Goal: Task Accomplishment & Management: Use online tool/utility

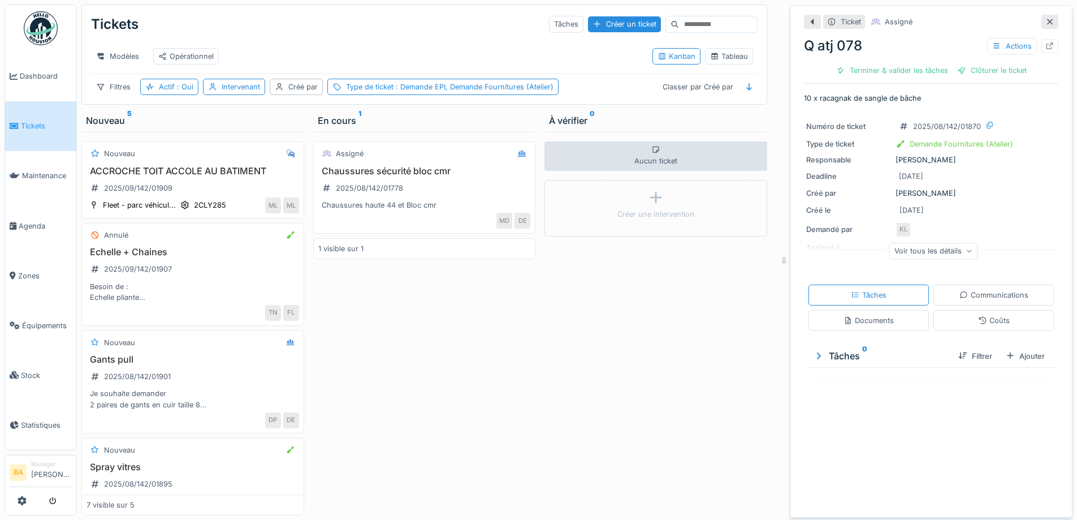
scroll to position [360, 0]
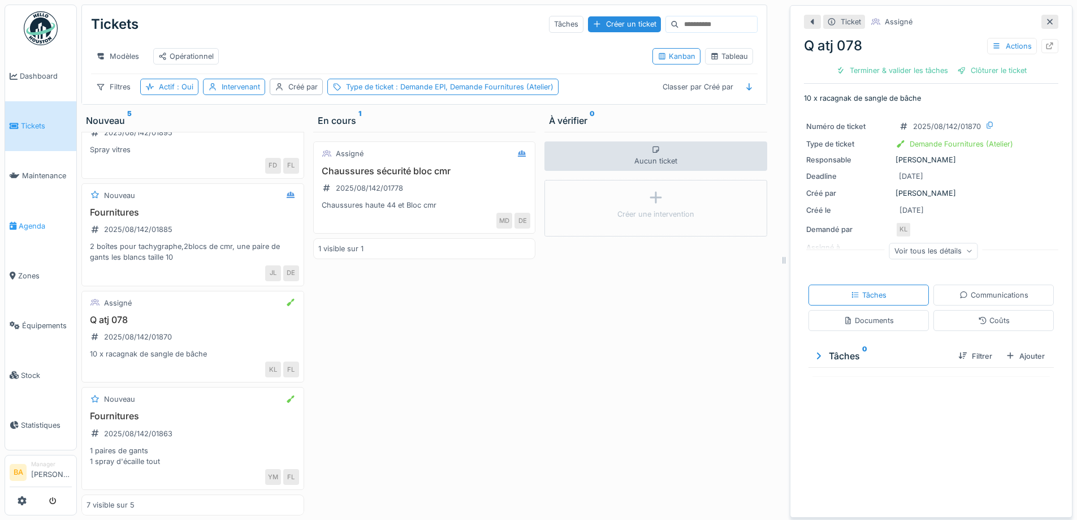
click at [36, 221] on span "Agenda" at bounding box center [45, 226] width 53 height 11
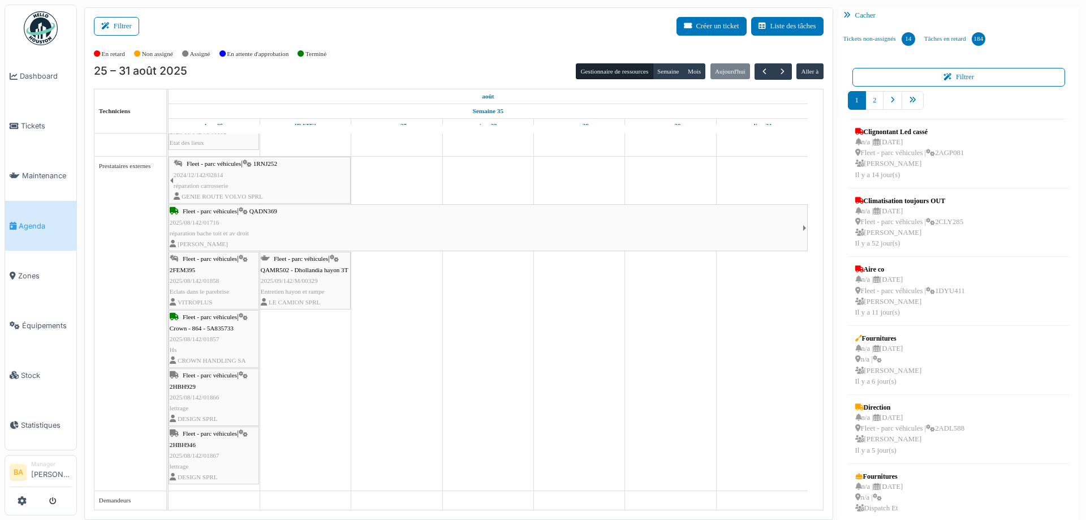
scroll to position [2, 0]
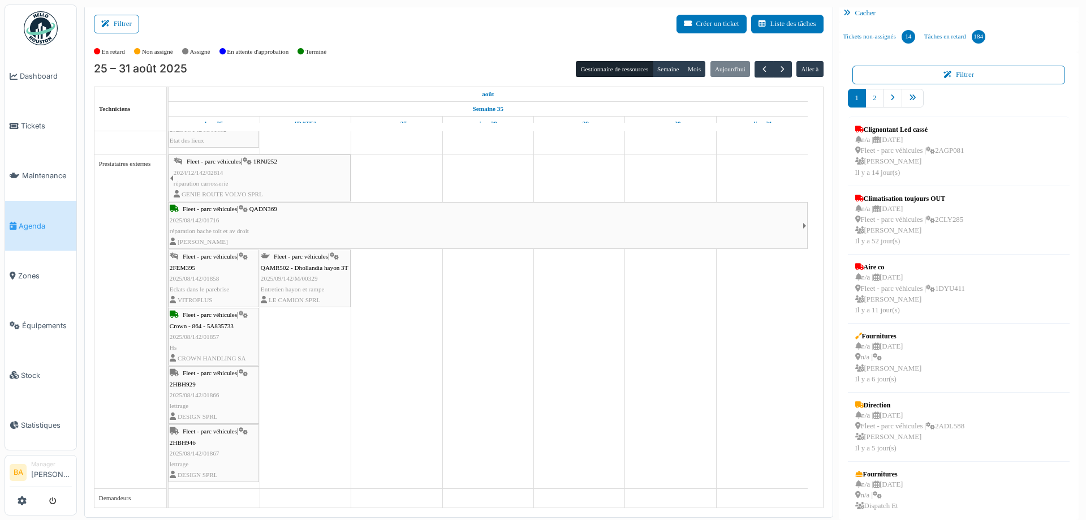
click at [180, 268] on span "2FEM395" at bounding box center [182, 267] width 25 height 7
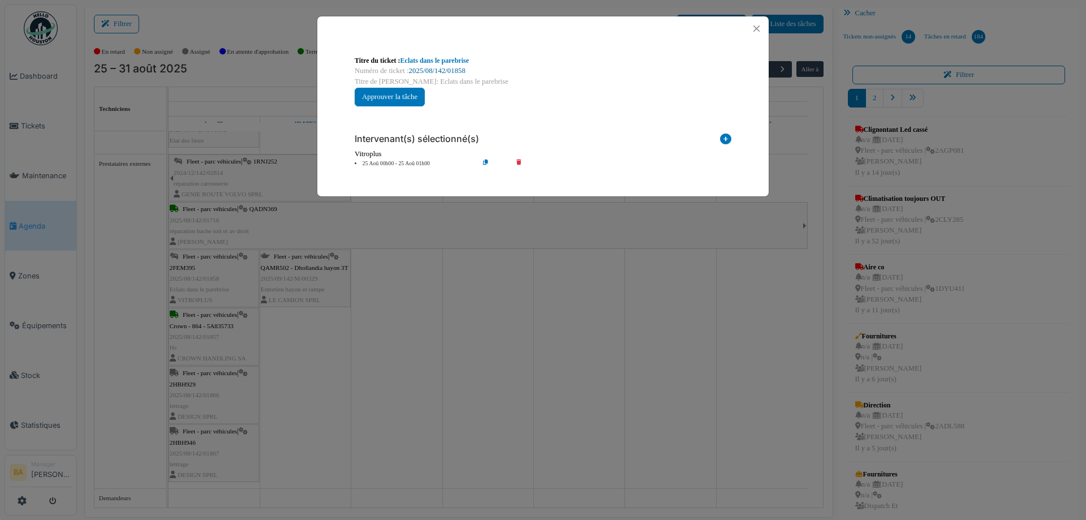
click at [439, 72] on link "2025/08/142/01858" at bounding box center [437, 71] width 57 height 8
click at [755, 28] on button "Close" at bounding box center [756, 28] width 15 height 15
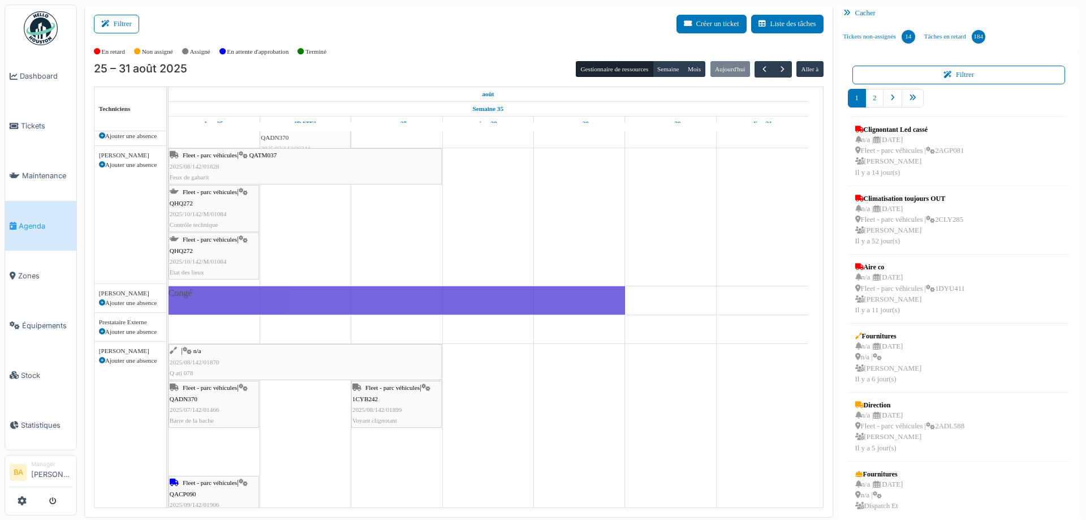
scroll to position [0, 0]
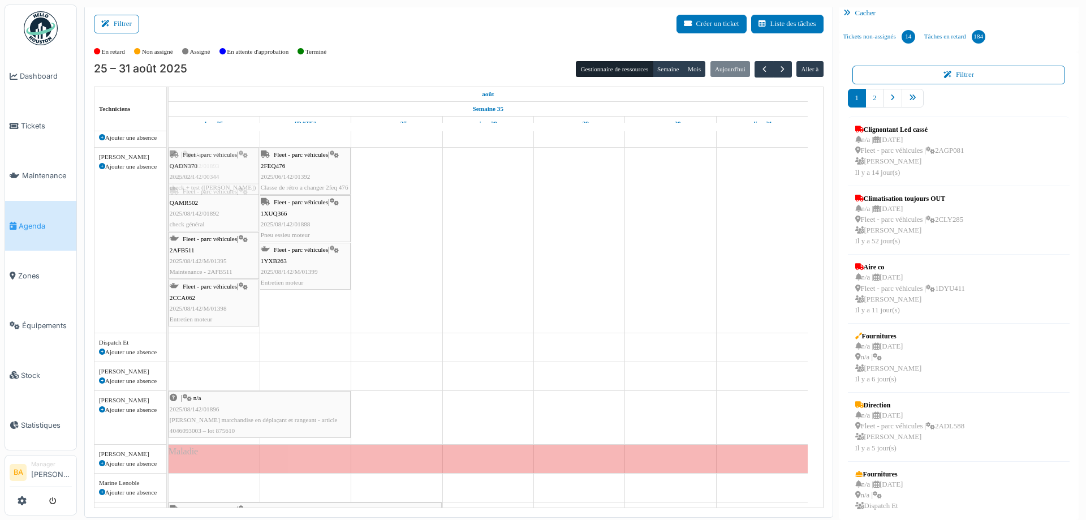
drag, startPoint x: 207, startPoint y: 393, endPoint x: 204, endPoint y: 232, distance: 161.2
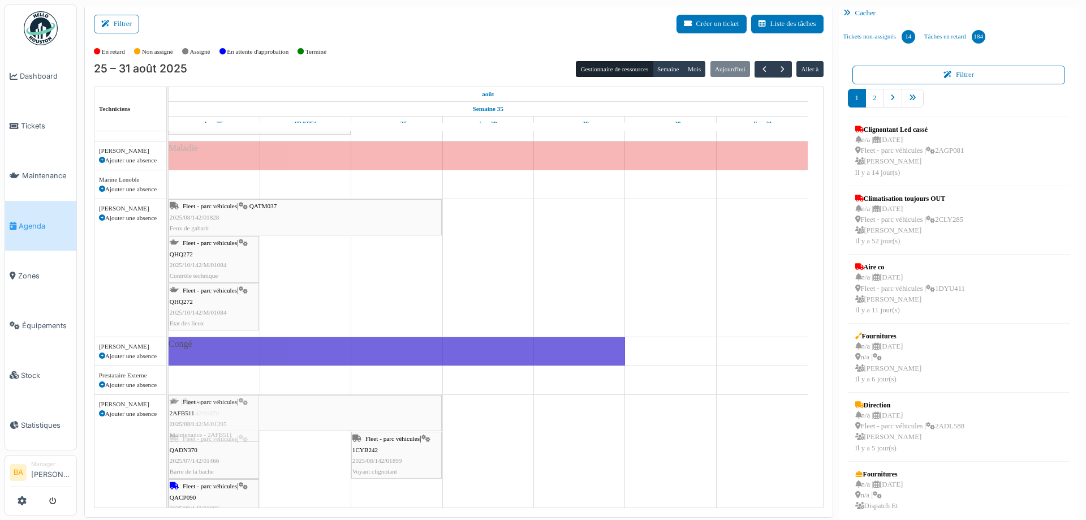
drag, startPoint x: 201, startPoint y: 300, endPoint x: 202, endPoint y: 456, distance: 155.5
click at [202, 456] on tbody "| n/a 2025/08/142/01893 Ampoule Fleet - parc véhicules | 2FEQ476 2025/06/142/01…" at bounding box center [488, 412] width 639 height 1327
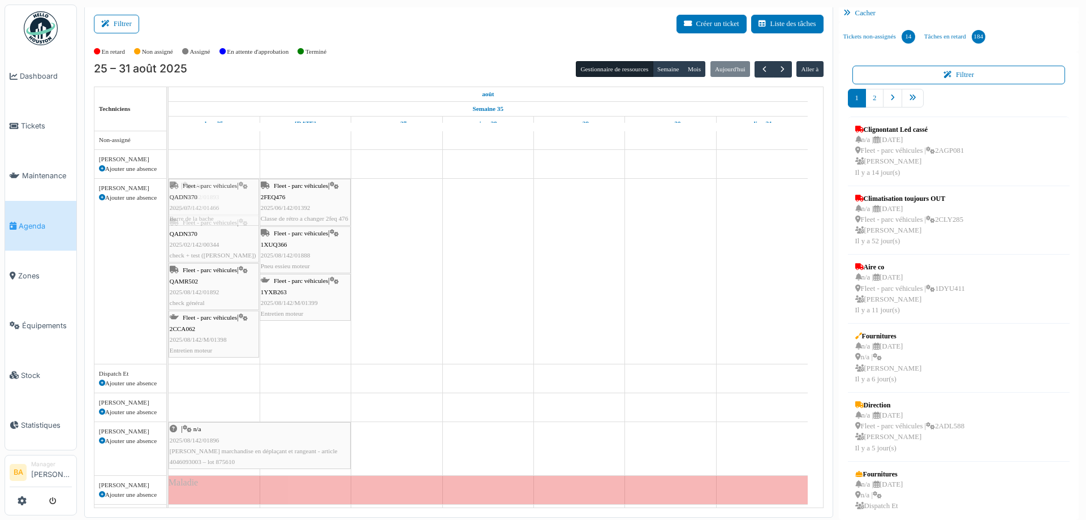
drag, startPoint x: 207, startPoint y: 407, endPoint x: 217, endPoint y: 214, distance: 193.1
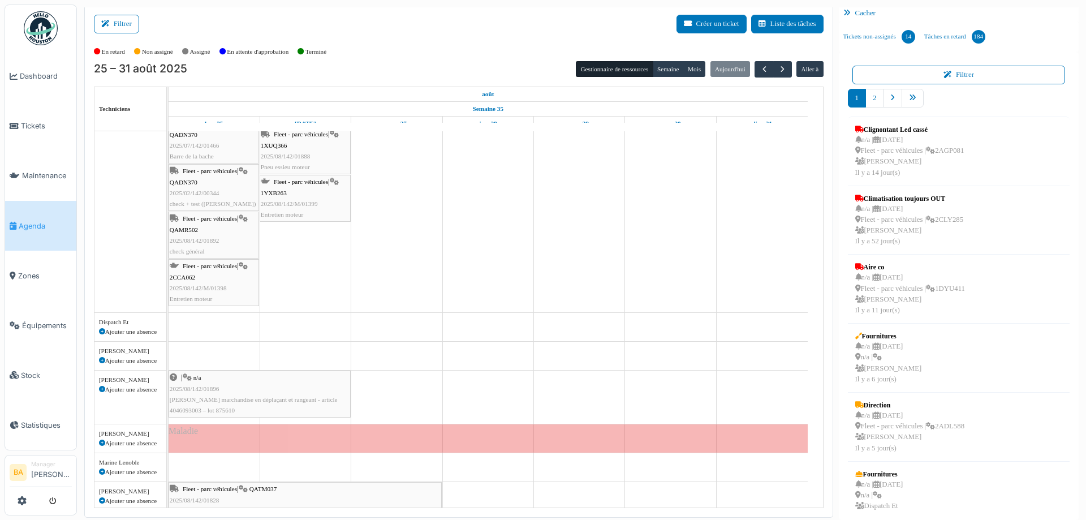
drag, startPoint x: 199, startPoint y: 400, endPoint x: 216, endPoint y: 184, distance: 216.7
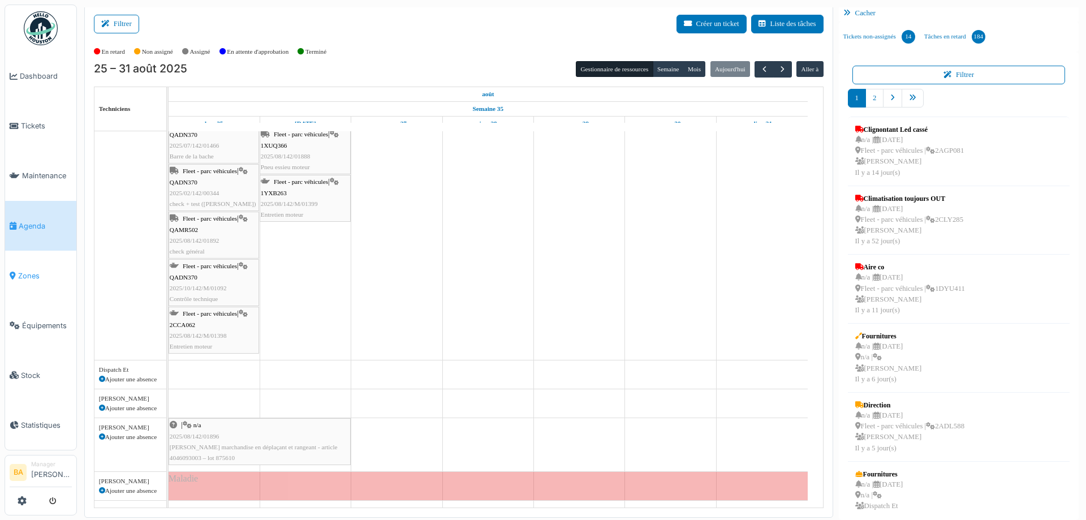
click at [24, 275] on link "Zones" at bounding box center [40, 276] width 71 height 50
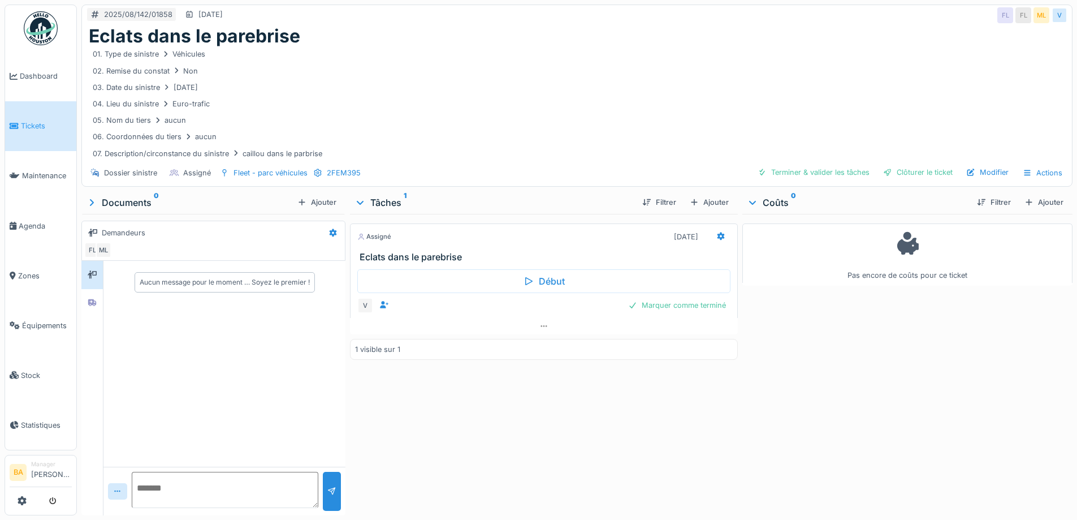
click at [105, 204] on div "Documents 0" at bounding box center [189, 203] width 207 height 14
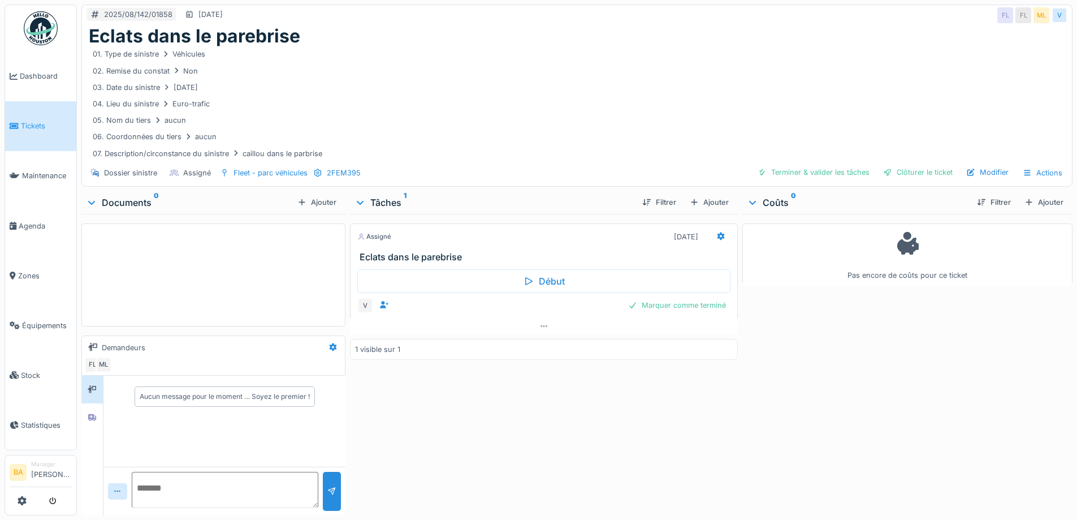
click at [103, 202] on div "Documents 0" at bounding box center [189, 203] width 207 height 14
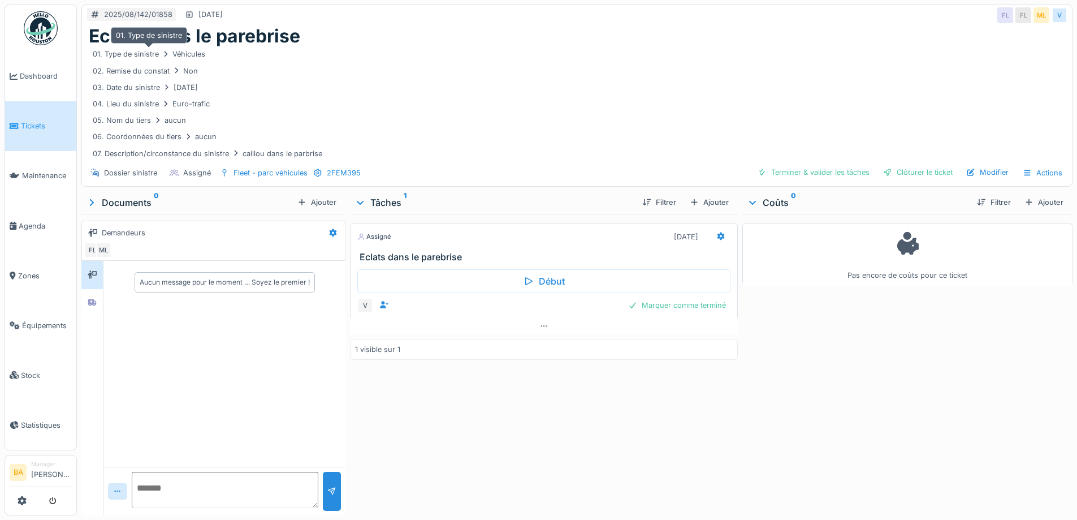
drag, startPoint x: 327, startPoint y: 156, endPoint x: 102, endPoint y: 58, distance: 245.4
click at [102, 58] on div "01. Type de sinistre Véhicules 02. Remise du constat Non 03. Date du sinistre 1…" at bounding box center [577, 194] width 977 height 295
drag, startPoint x: 93, startPoint y: 34, endPoint x: 215, endPoint y: 92, distance: 134.3
click at [215, 92] on div "Eclats dans le parebrise 01. Type de sinistre Véhicules 02. Remise du constat N…" at bounding box center [577, 92] width 990 height 135
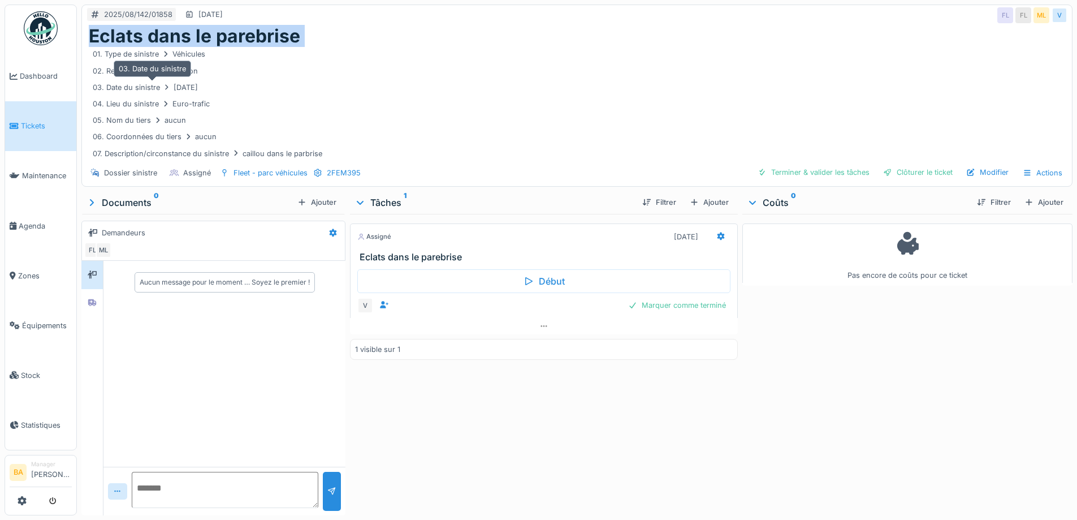
click at [202, 91] on div "03. Date du sinistre 18/08/2025" at bounding box center [145, 87] width 113 height 14
click at [321, 152] on div "07. Description/circonstance du sinistre caillou dans le parbrise" at bounding box center [208, 153] width 238 height 14
click at [317, 38] on div "Eclats dans le parebrise" at bounding box center [577, 35] width 977 height 21
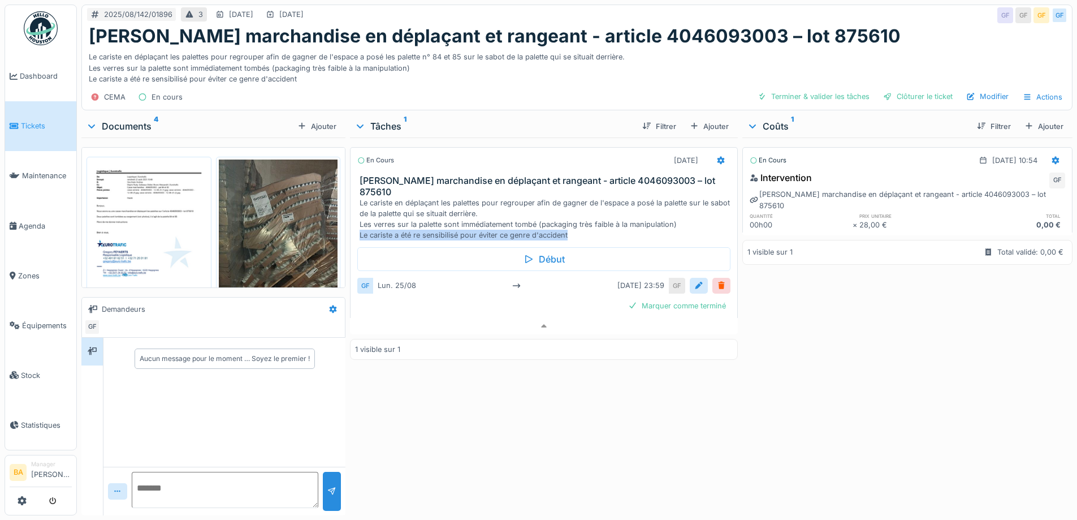
scroll to position [8, 0]
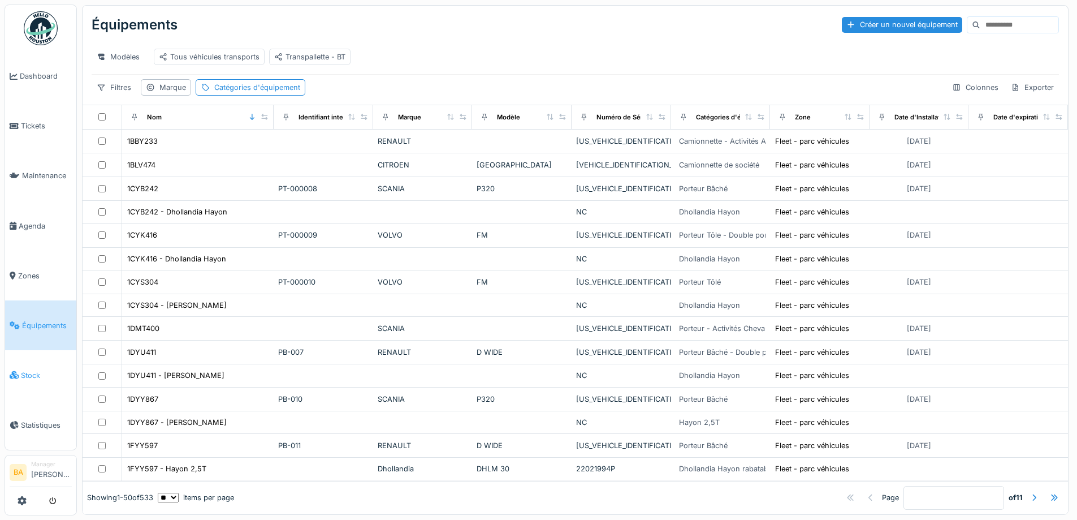
click at [31, 370] on span "Stock" at bounding box center [46, 375] width 51 height 11
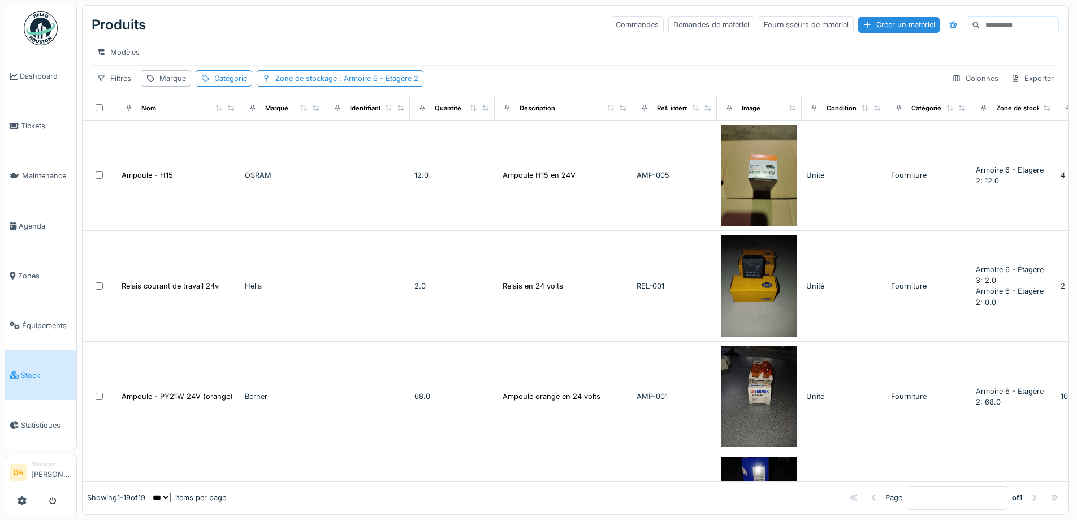
click at [981, 28] on input at bounding box center [1020, 25] width 78 height 16
type input "***"
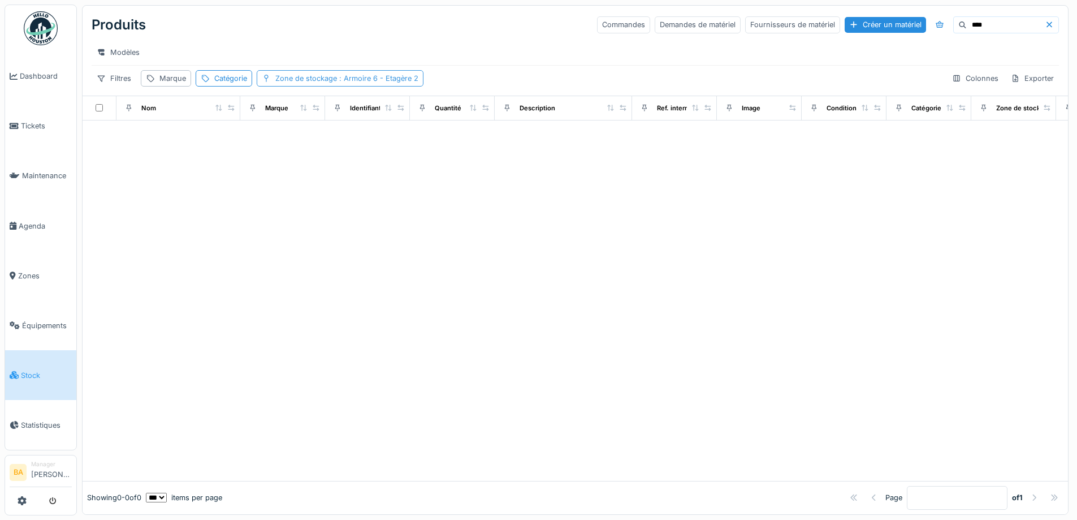
click at [316, 84] on div "Zone de stockage : Armoire 6 - Etagère 2" at bounding box center [346, 78] width 143 height 11
click at [361, 143] on icon at bounding box center [360, 140] width 10 height 8
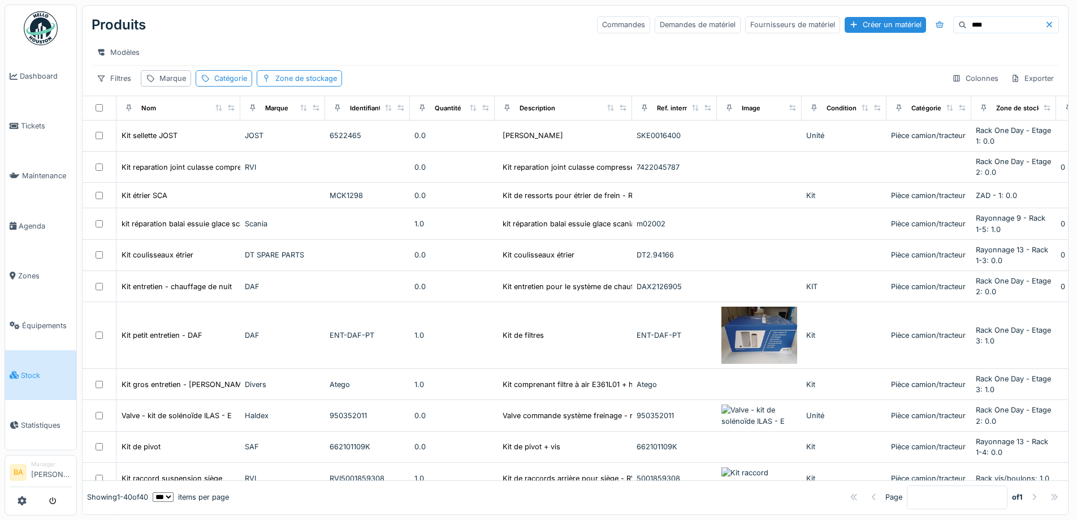
click at [439, 46] on div "Modèles" at bounding box center [576, 52] width 968 height 16
click at [967, 29] on input "***" at bounding box center [1006, 25] width 78 height 16
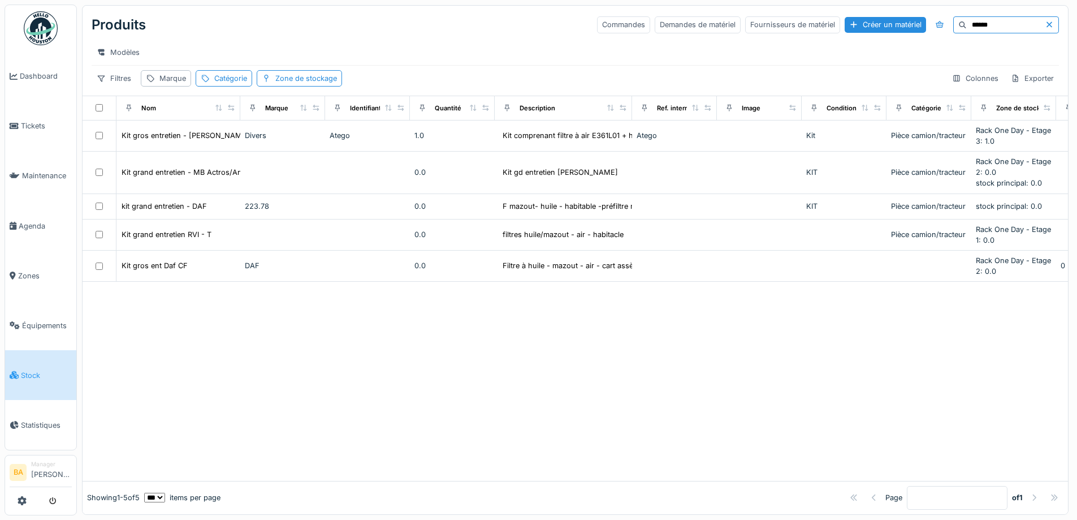
click at [974, 22] on input "******" at bounding box center [1006, 25] width 78 height 16
type input "******"
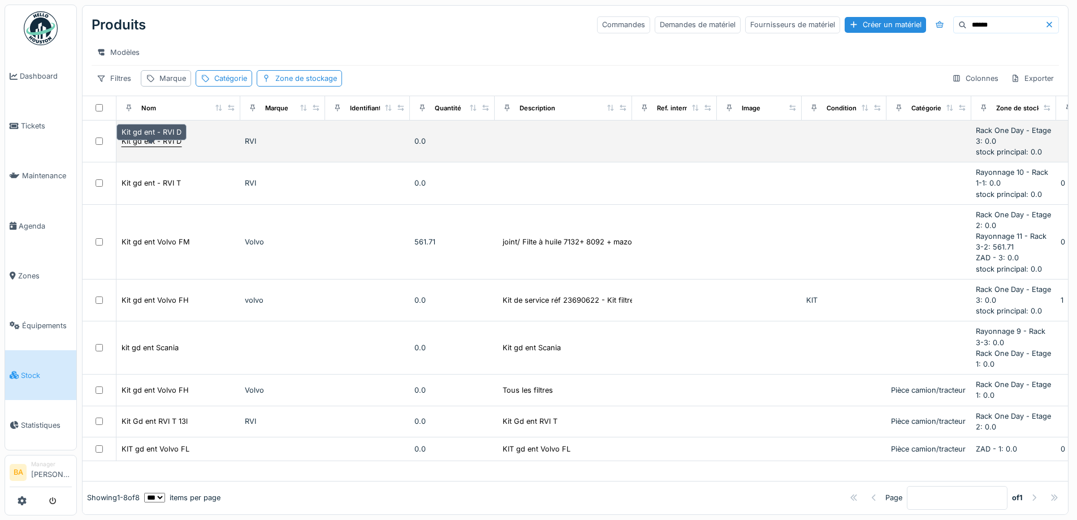
click at [165, 146] on div "Kit gd ent - RVI D" at bounding box center [152, 141] width 60 height 11
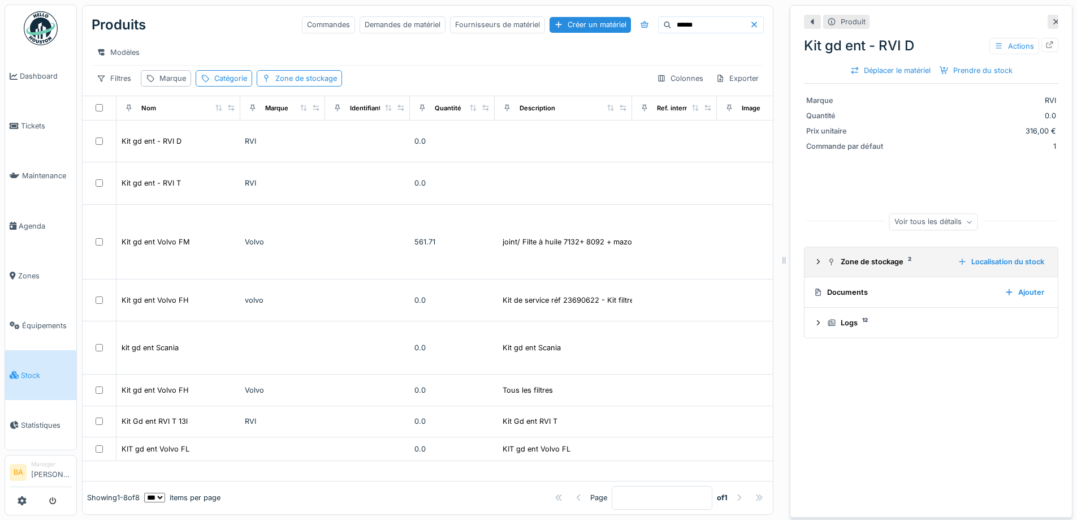
click at [814, 264] on icon at bounding box center [818, 261] width 9 height 7
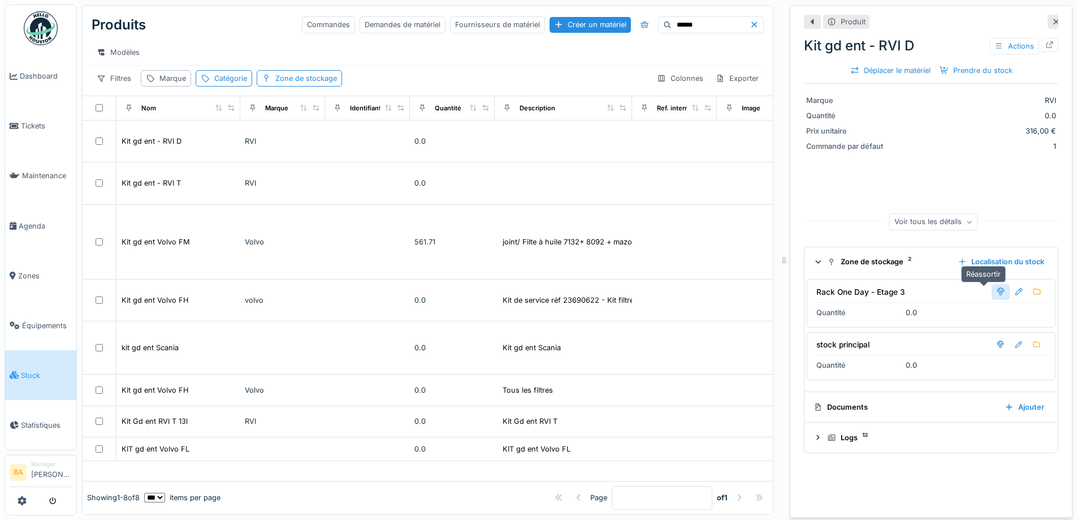
click at [996, 295] on div at bounding box center [1000, 291] width 9 height 11
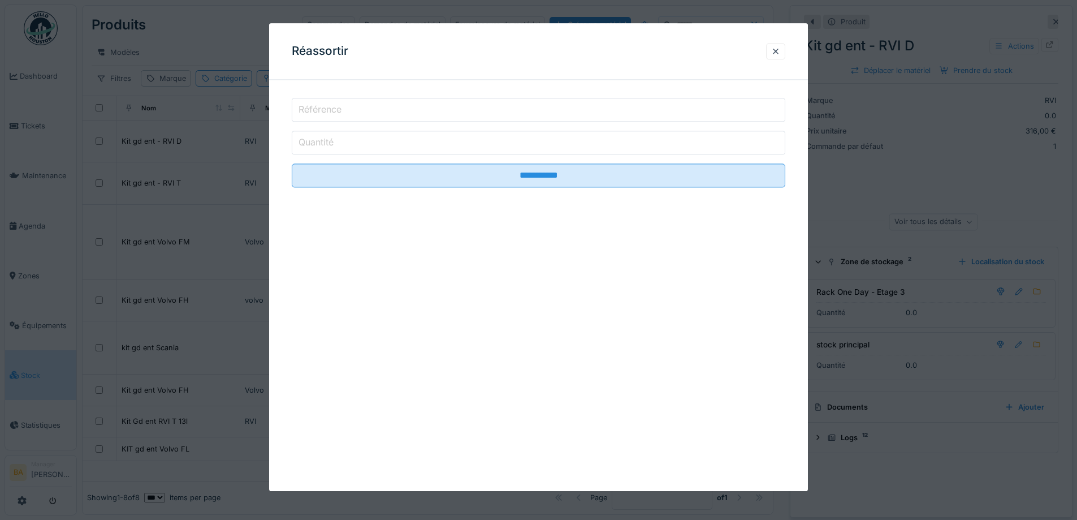
click at [327, 148] on label "Quantité" at bounding box center [316, 143] width 40 height 14
click at [327, 148] on input "Quantité" at bounding box center [539, 143] width 494 height 24
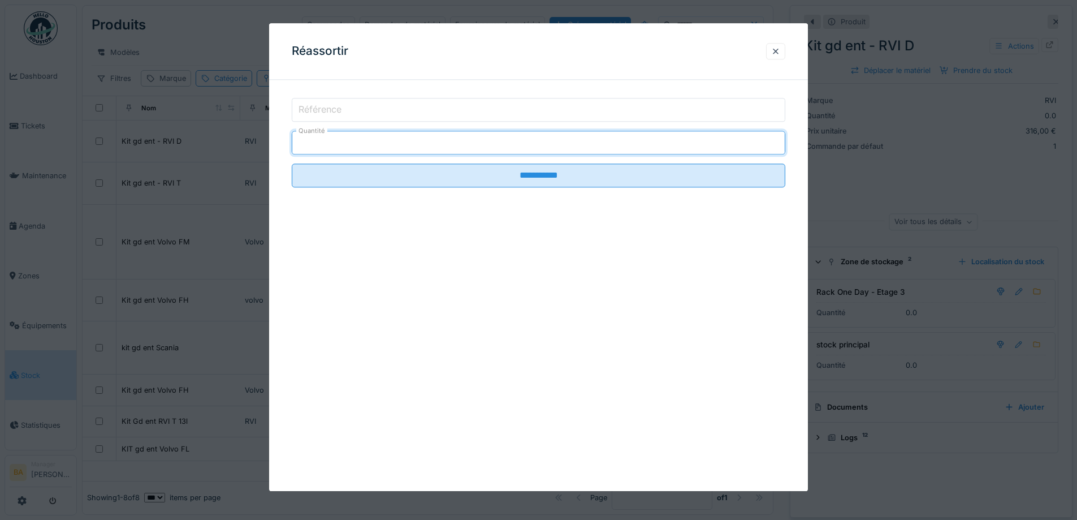
type input "*"
click at [311, 109] on label "Référence" at bounding box center [320, 110] width 48 height 14
click at [311, 109] on input "Référence" at bounding box center [539, 110] width 494 height 24
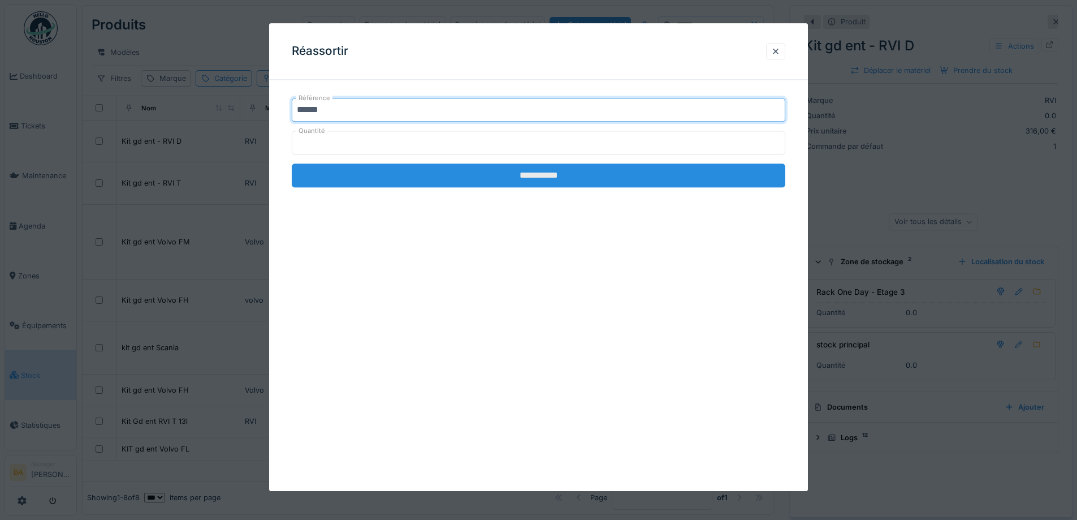
type input "******"
click at [534, 175] on input "**********" at bounding box center [539, 175] width 494 height 24
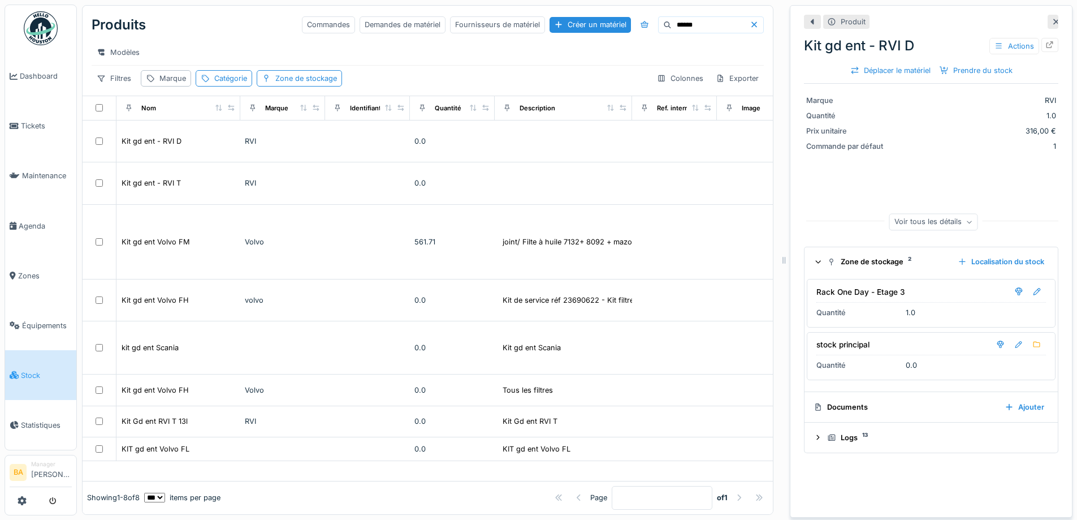
click at [672, 31] on input "******" at bounding box center [711, 25] width 78 height 16
type input "******"
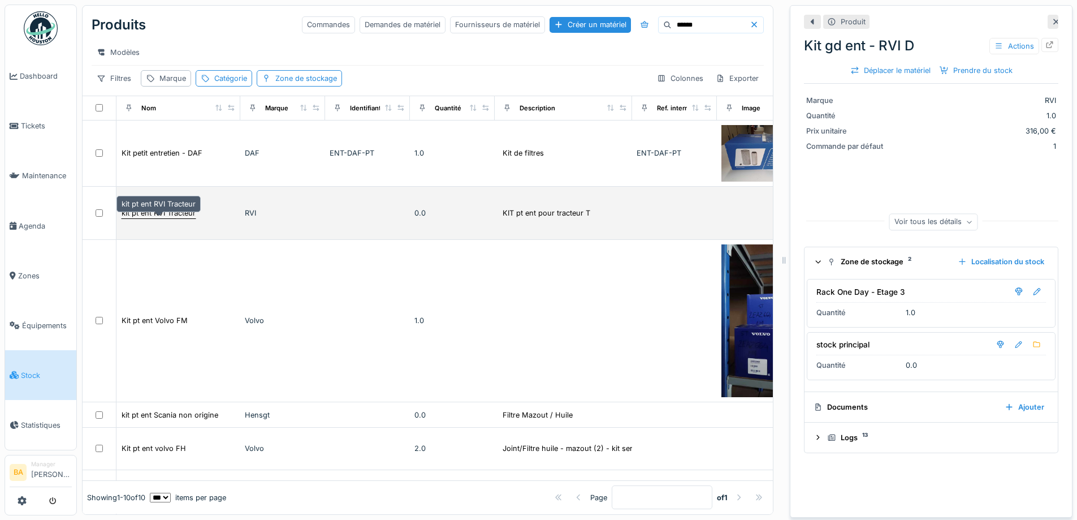
click at [146, 218] on div "kit pt ent RVI Tracteur" at bounding box center [159, 213] width 74 height 11
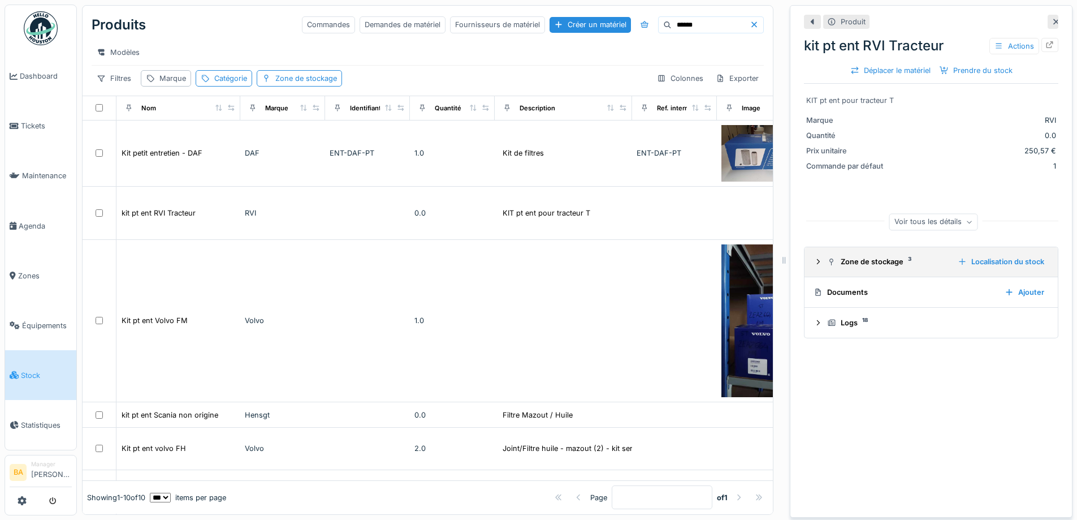
click at [814, 267] on div at bounding box center [818, 261] width 9 height 11
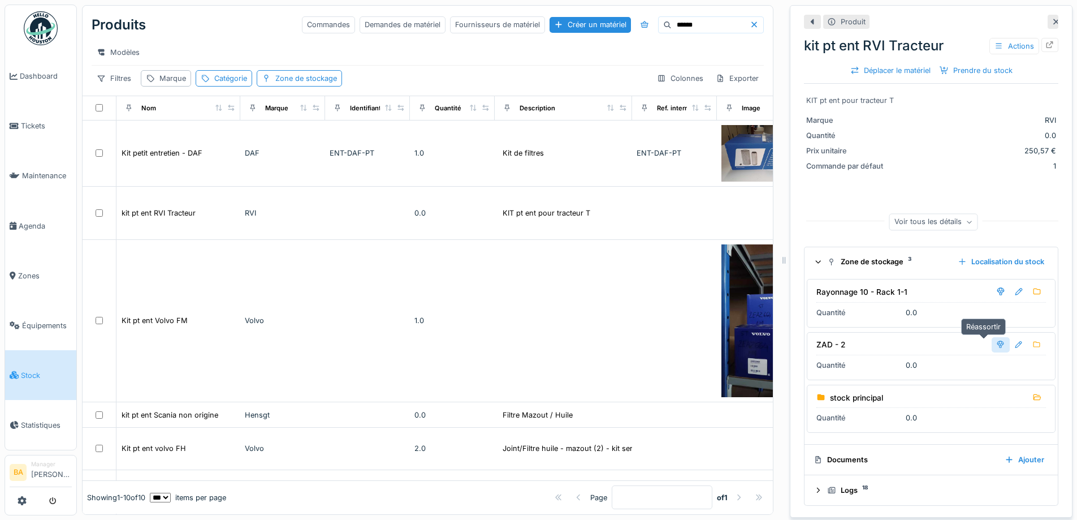
click at [996, 349] on div at bounding box center [1000, 344] width 9 height 11
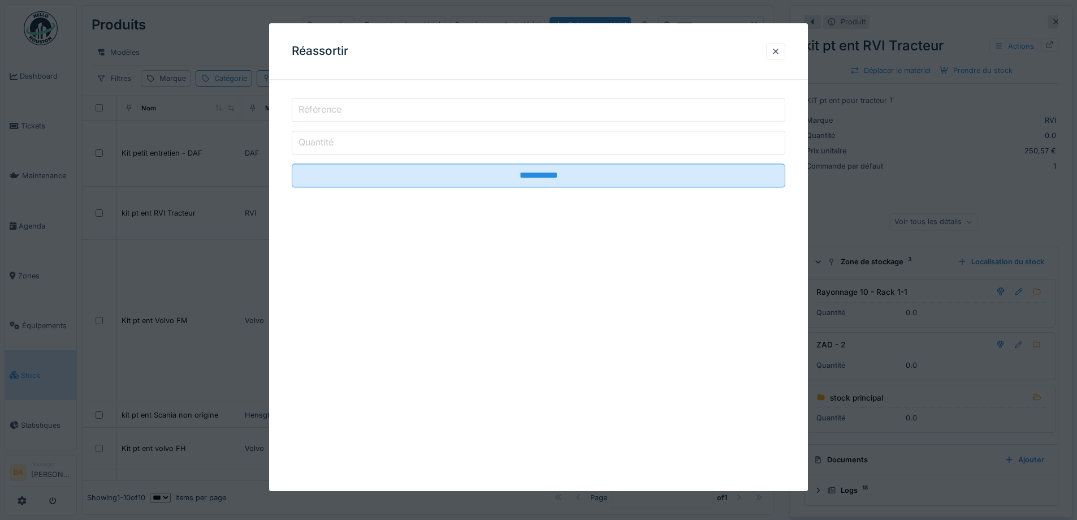
click at [335, 135] on input "Quantité" at bounding box center [539, 143] width 494 height 24
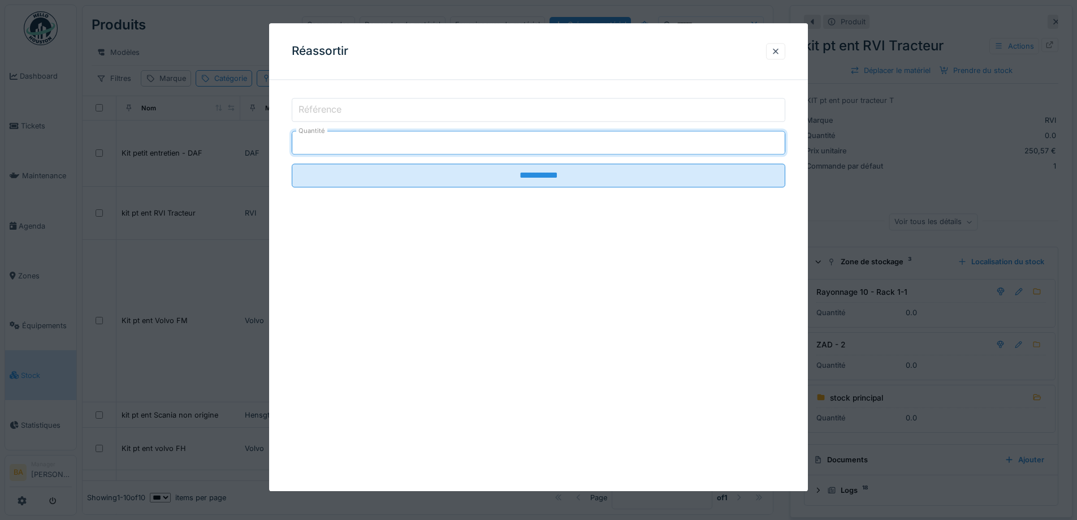
type input "*"
click at [307, 101] on input "Référence" at bounding box center [539, 110] width 494 height 24
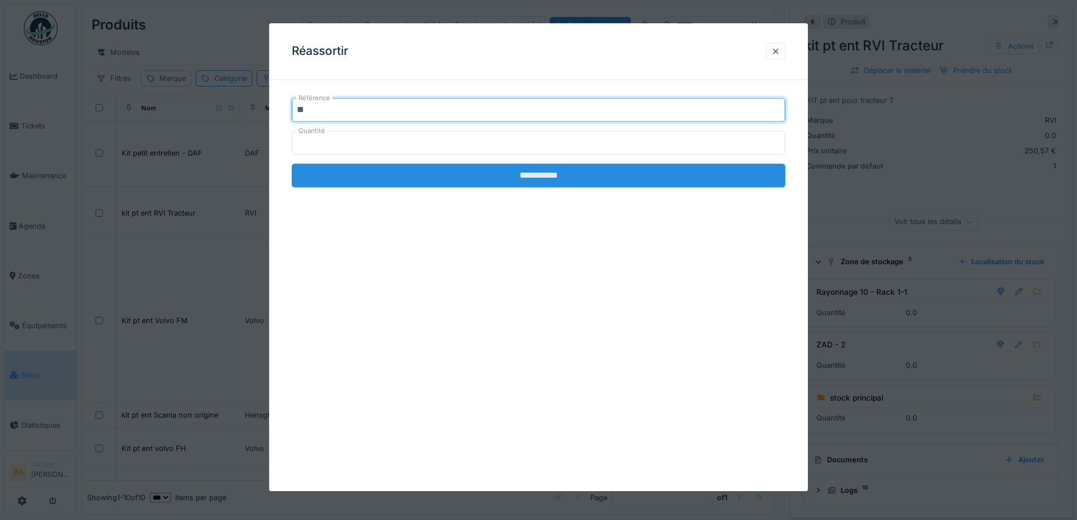
type input "**"
click at [453, 172] on input "**********" at bounding box center [539, 175] width 494 height 24
